Goal: Find specific page/section: Find specific page/section

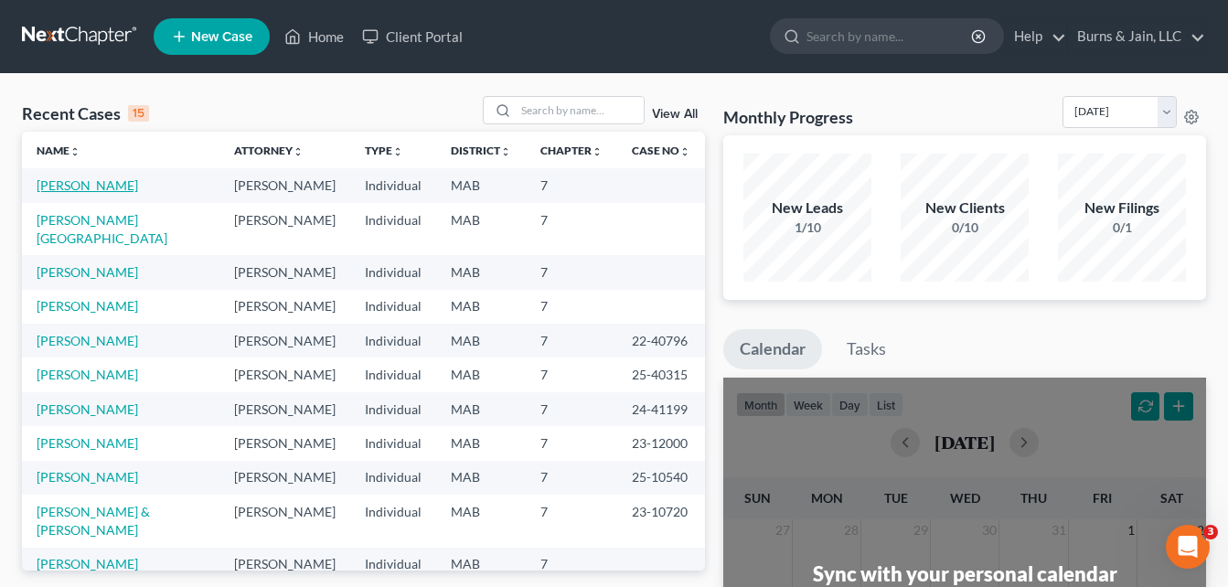
click at [102, 184] on link "[PERSON_NAME]" at bounding box center [88, 185] width 102 height 16
